Goal: Navigation & Orientation: Find specific page/section

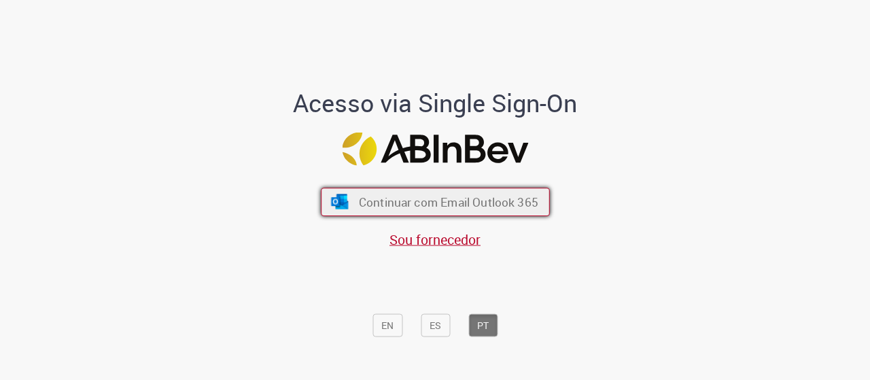
click at [516, 204] on span "Continuar com Email Outlook 365" at bounding box center [448, 202] width 180 height 16
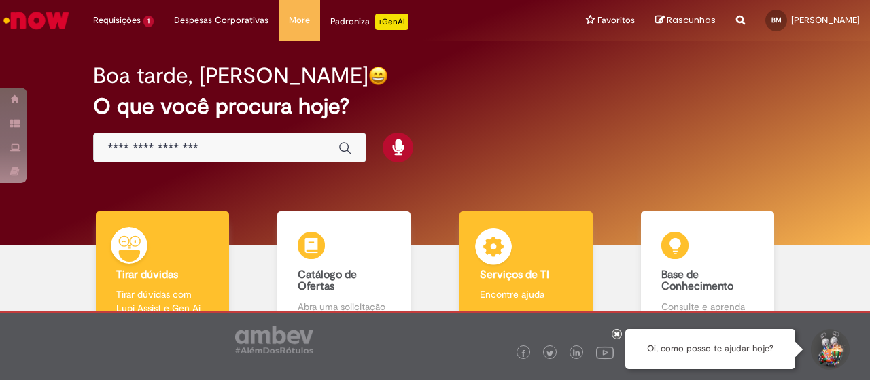
click at [511, 273] on b "Serviços de TI" at bounding box center [514, 275] width 69 height 14
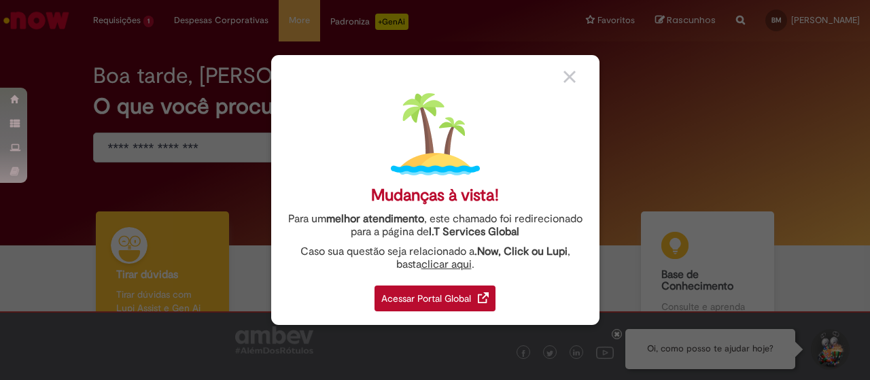
click at [447, 289] on div "Acessar Portal Global" at bounding box center [435, 299] width 121 height 26
